Goal: Navigation & Orientation: Understand site structure

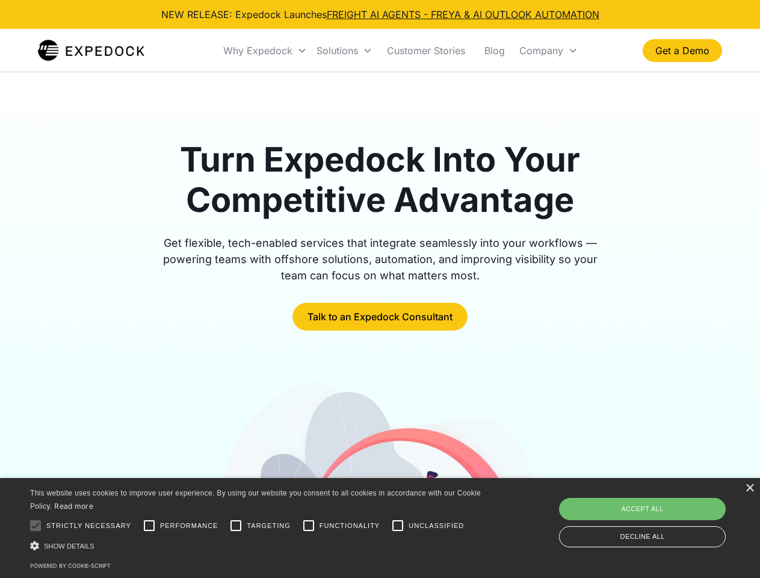
click at [265, 51] on div "Why Expedock" at bounding box center [257, 51] width 69 height 12
click at [344, 51] on div "Solutions" at bounding box center [338, 51] width 42 height 12
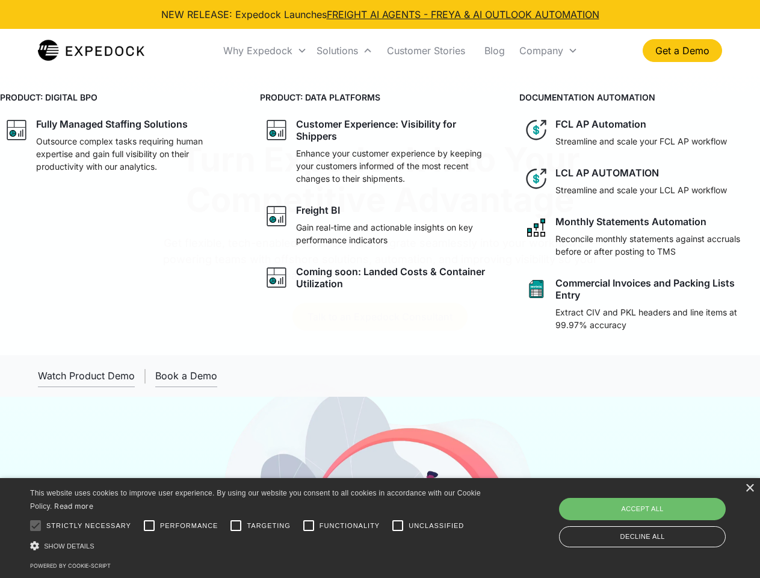
click at [548, 51] on div "Company" at bounding box center [541, 51] width 44 height 12
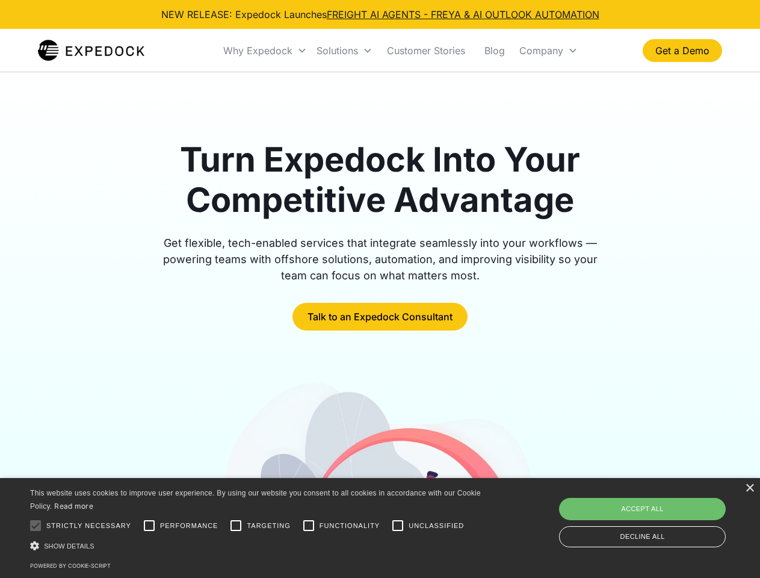
click at [36, 525] on div at bounding box center [35, 525] width 24 height 24
click at [149, 525] on input "Performance" at bounding box center [149, 525] width 24 height 24
checkbox input "true"
click at [236, 525] on input "Targeting" at bounding box center [236, 525] width 24 height 24
checkbox input "true"
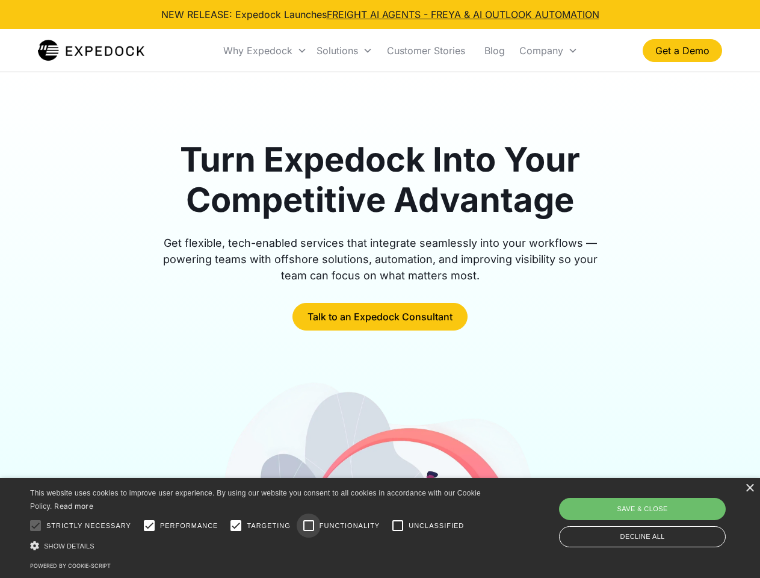
click at [309, 525] on input "Functionality" at bounding box center [309, 525] width 24 height 24
checkbox input "true"
click at [398, 525] on input "Unclassified" at bounding box center [398, 525] width 24 height 24
checkbox input "true"
click at [258, 545] on div "Show details Hide details" at bounding box center [257, 545] width 455 height 13
